Goal: Task Accomplishment & Management: Use online tool/utility

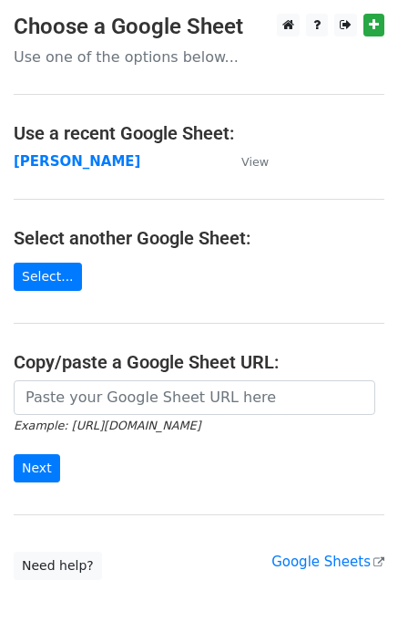
click at [27, 168] on strong "Jim" at bounding box center [77, 161] width 127 height 16
click at [27, 156] on strong "Jim" at bounding box center [77, 161] width 127 height 16
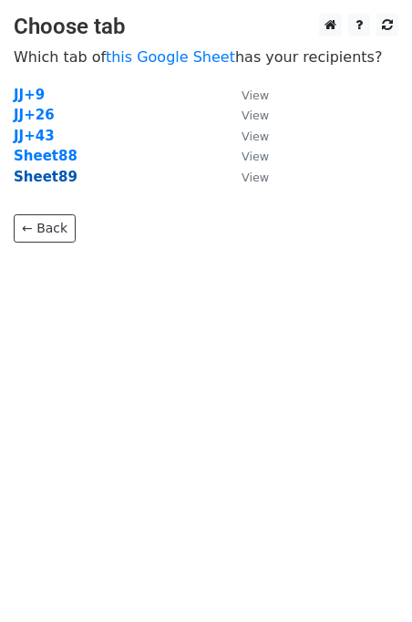
click at [53, 179] on strong "Sheet89" at bounding box center [46, 177] width 64 height 16
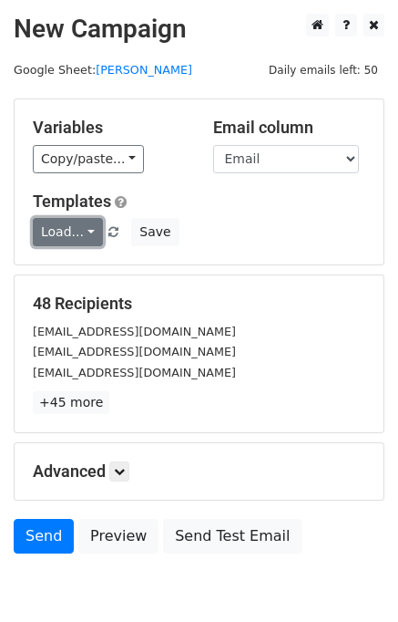
click at [77, 238] on link "Load..." at bounding box center [68, 232] width 70 height 28
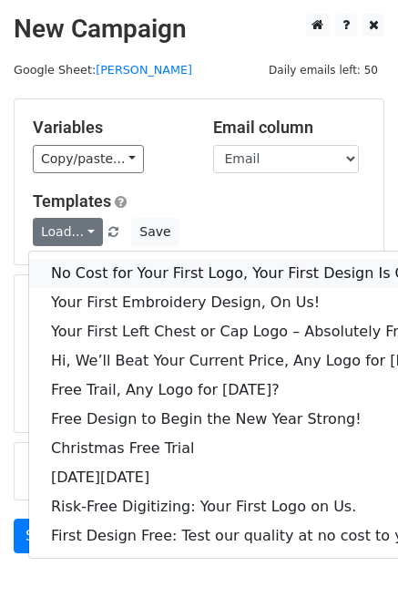
click at [112, 280] on link "No Cost for Your First Logo, Your First Design Is On Us!" at bounding box center [249, 273] width 440 height 29
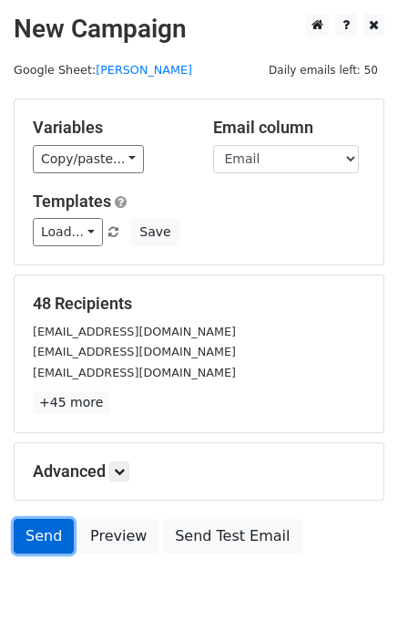
click at [42, 522] on link "Send" at bounding box center [44, 536] width 60 height 35
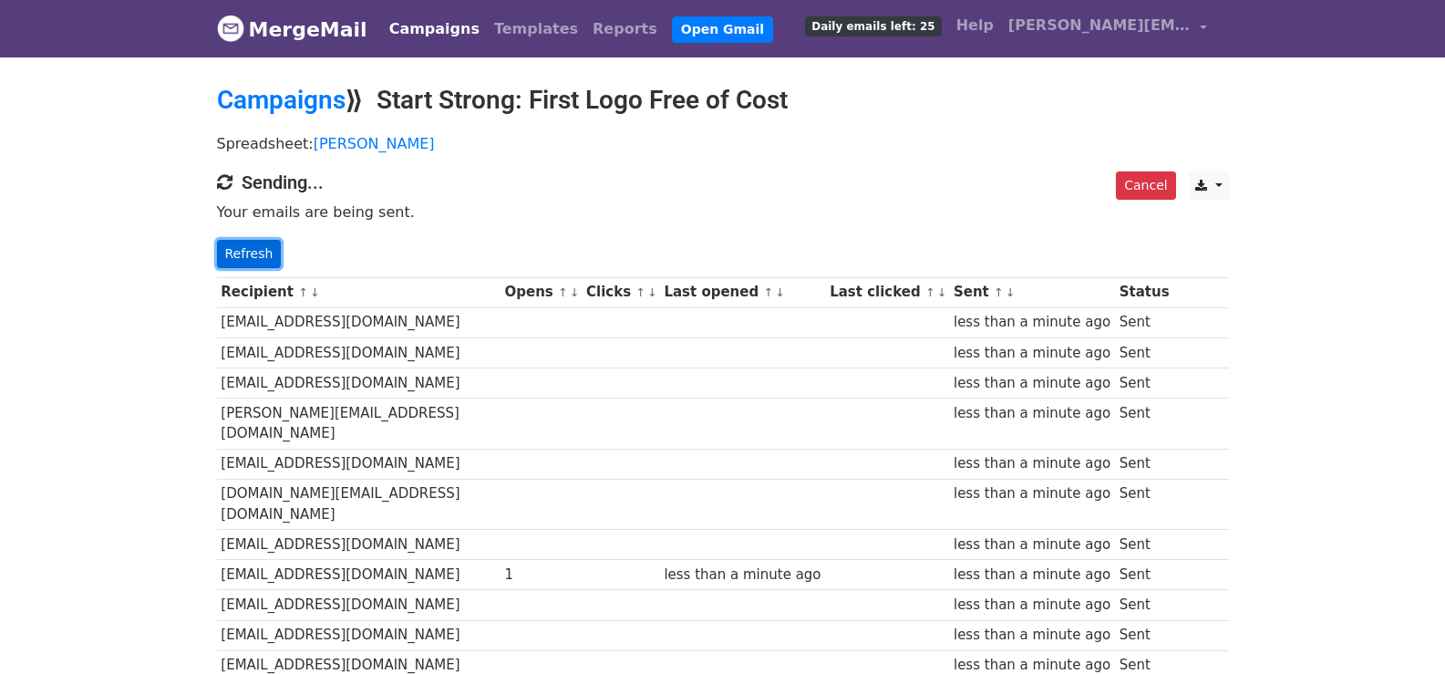
click at [261, 253] on link "Refresh" at bounding box center [249, 254] width 65 height 28
